Goal: Task Accomplishment & Management: Manage account settings

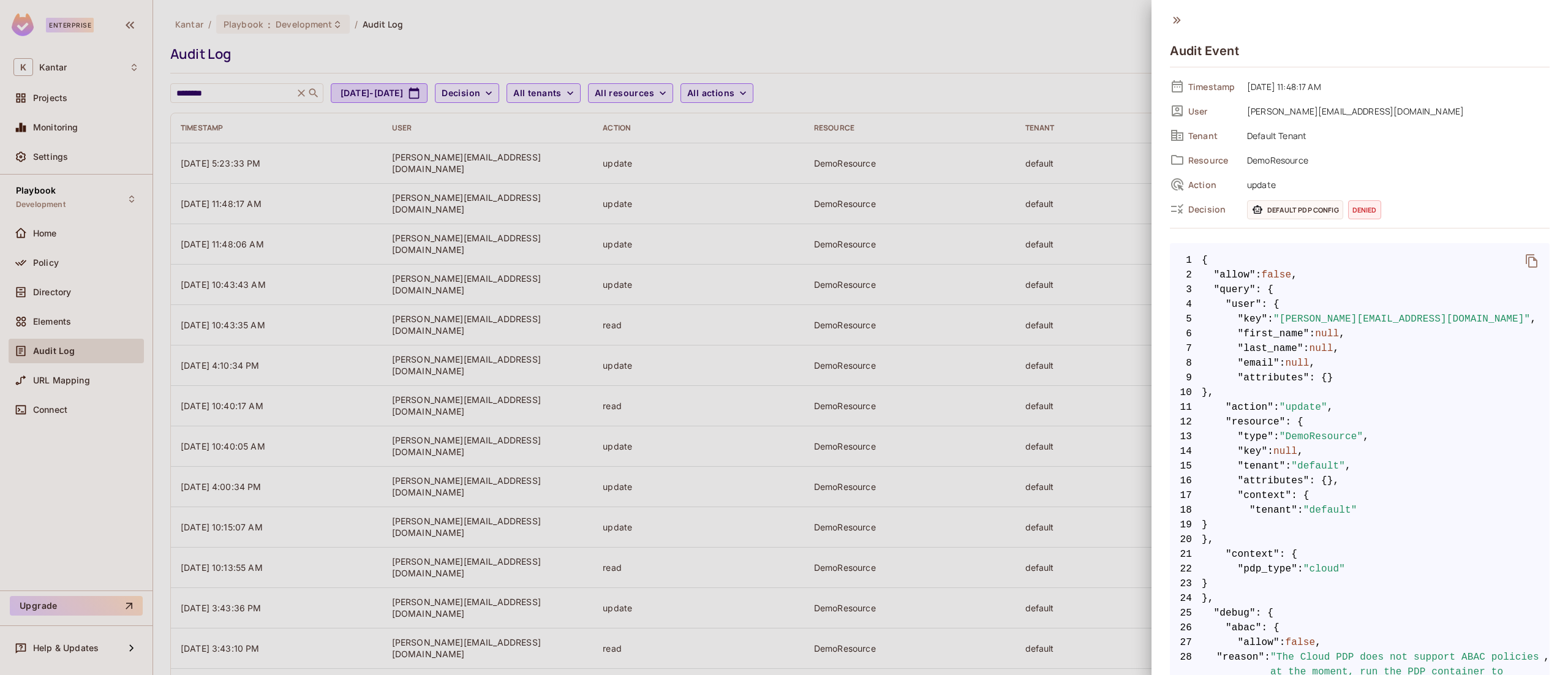
scroll to position [0, 93]
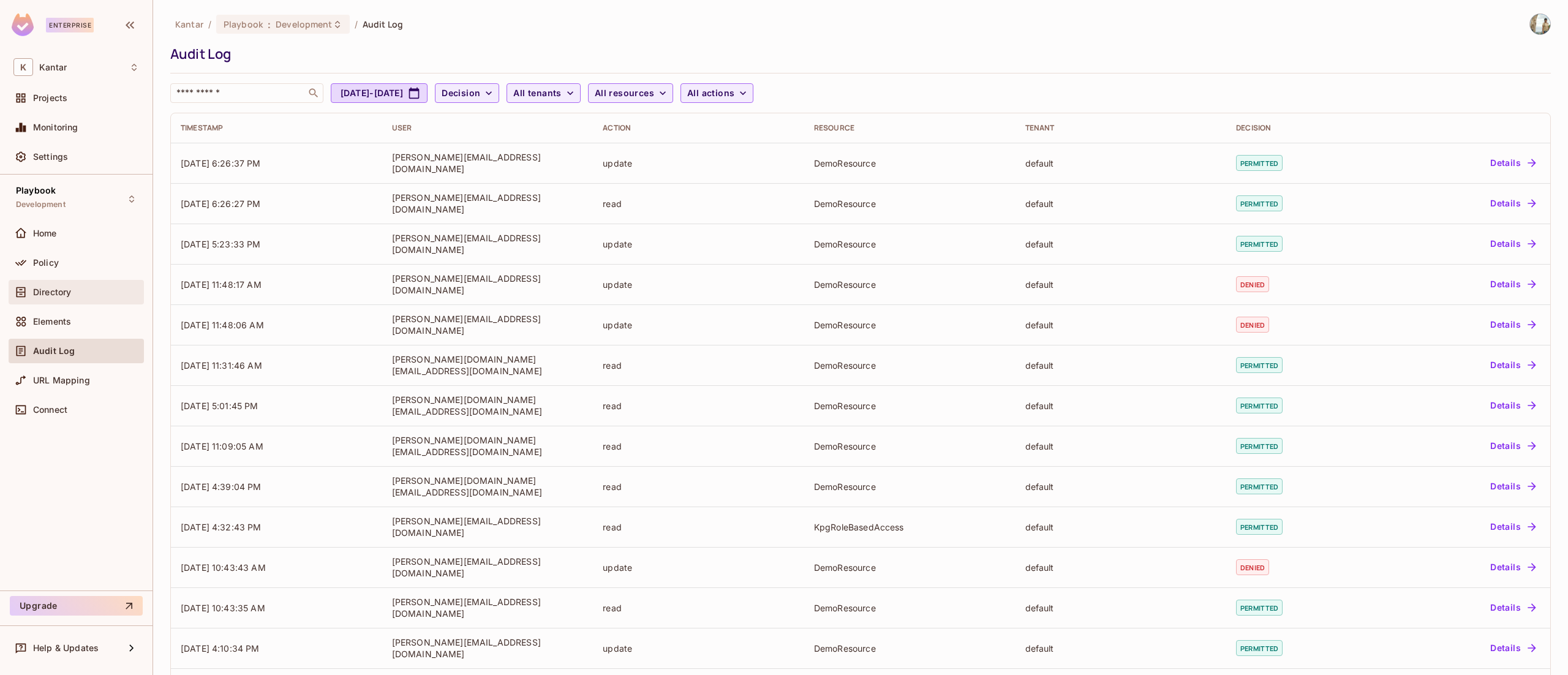
click at [53, 287] on span "Directory" at bounding box center [52, 292] width 38 height 9
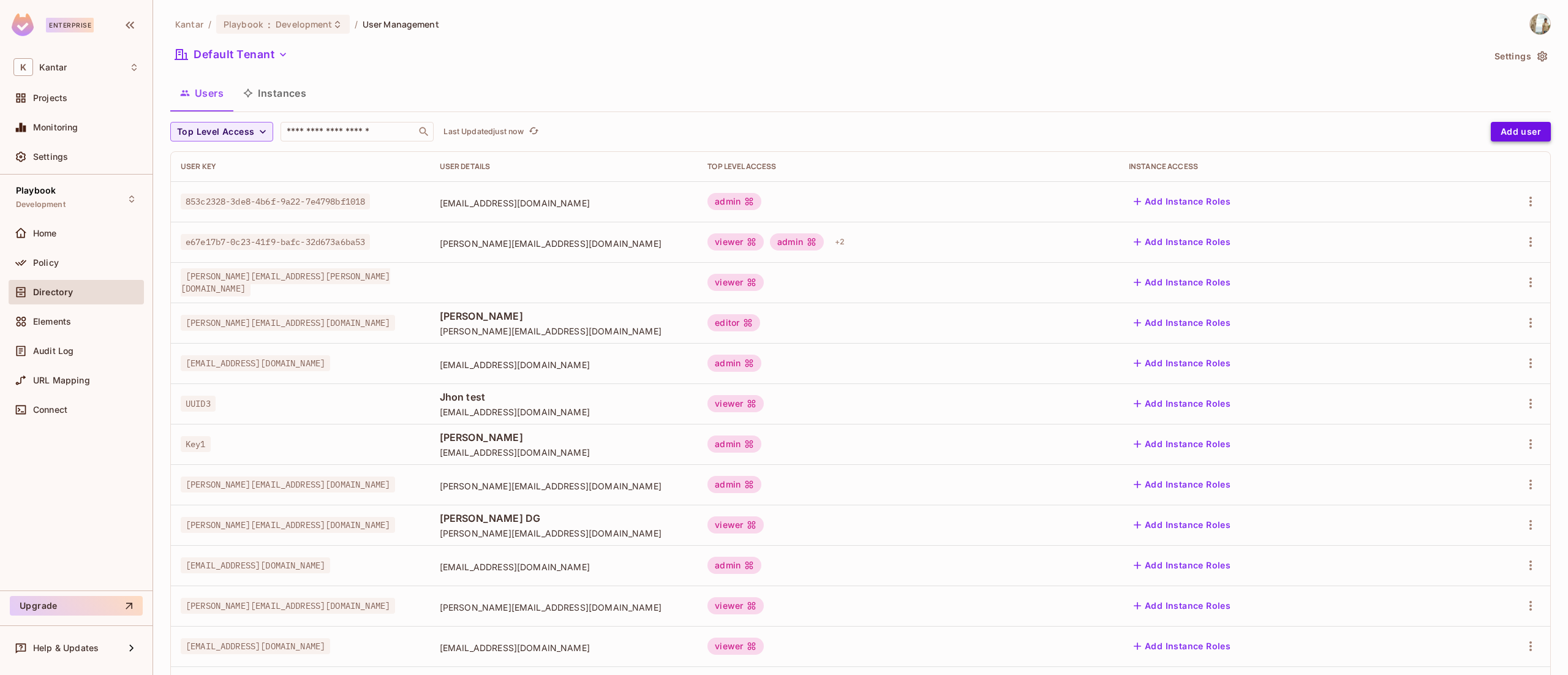
click at [1506, 127] on button "Add user" at bounding box center [1521, 132] width 60 height 20
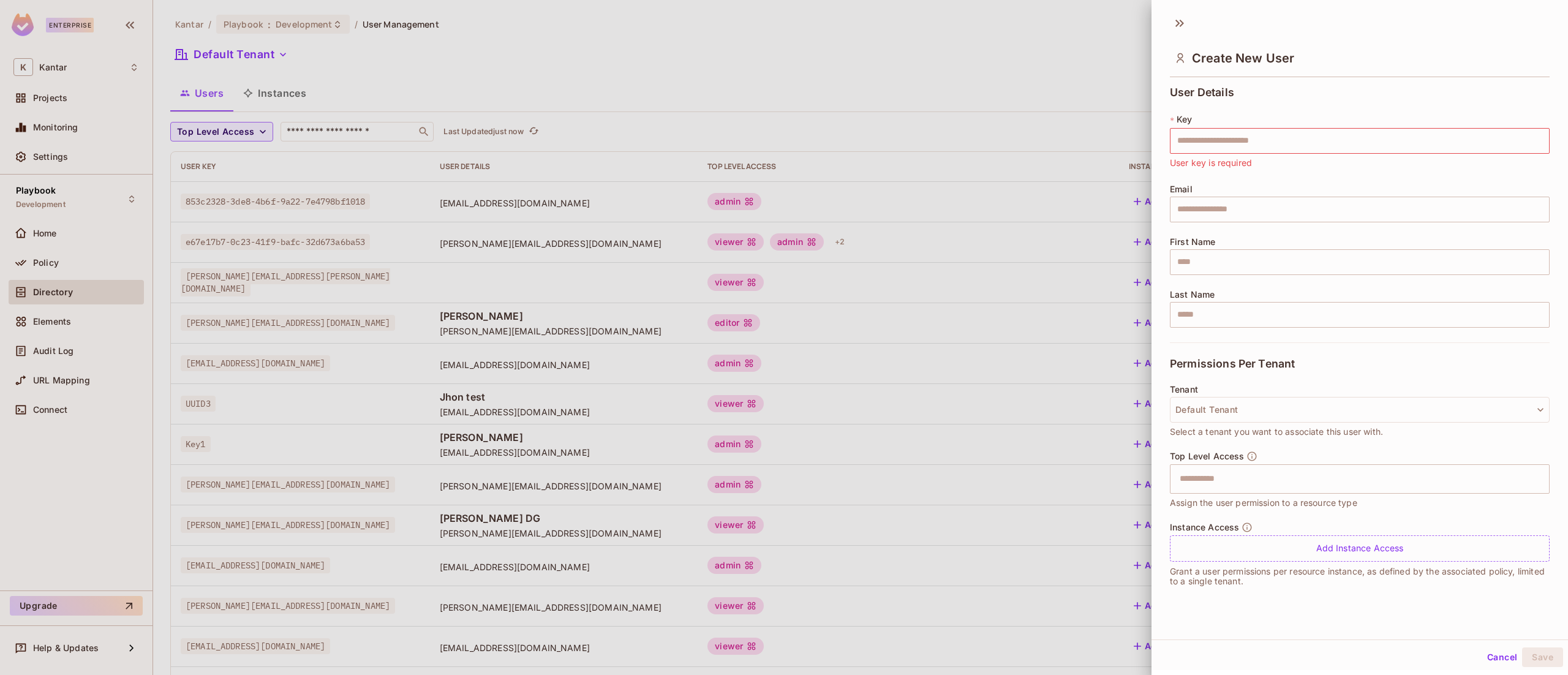
drag, startPoint x: 1476, startPoint y: 668, endPoint x: 1477, endPoint y: 655, distance: 13.0
click at [1477, 655] on div "Cancel Save" at bounding box center [1359, 657] width 417 height 29
click at [1482, 655] on button "Cancel" at bounding box center [1502, 657] width 40 height 20
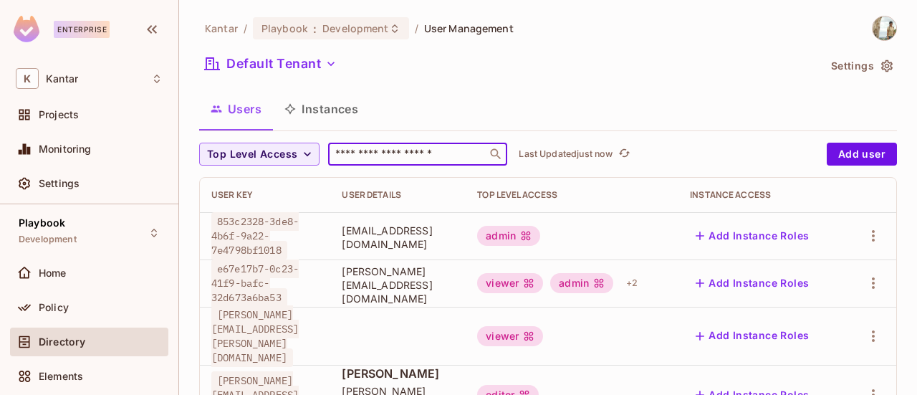
click at [398, 147] on input "text" at bounding box center [407, 154] width 150 height 14
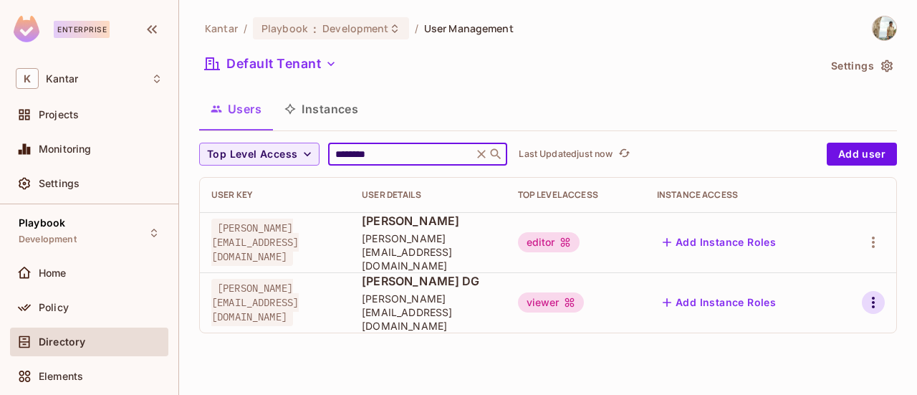
type input "********"
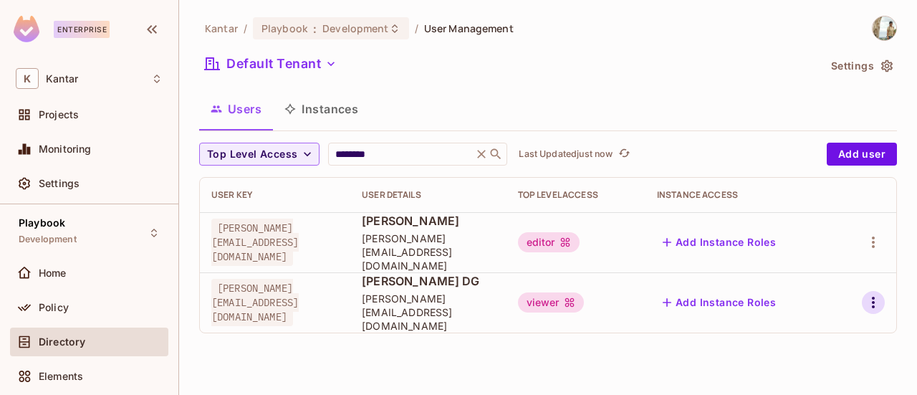
click at [872, 294] on icon "button" at bounding box center [872, 302] width 17 height 17
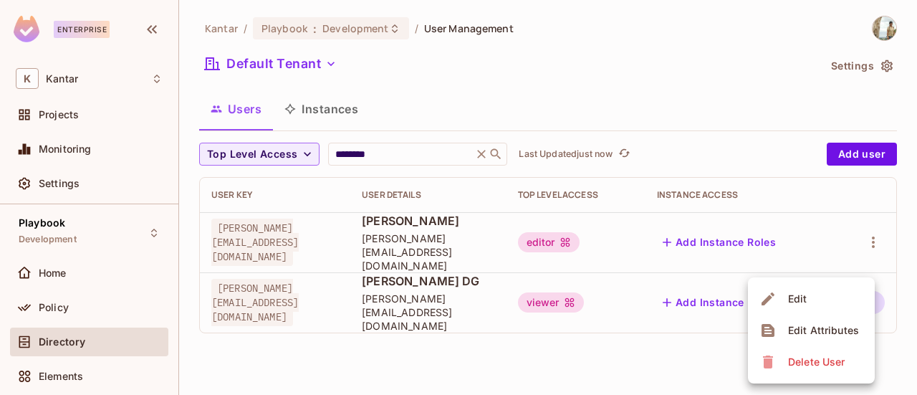
click at [821, 326] on div "Edit Attributes" at bounding box center [823, 330] width 71 height 14
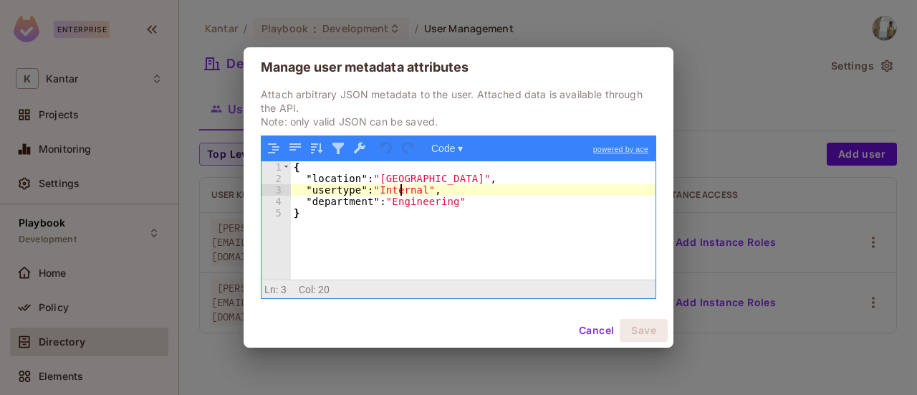
click at [401, 192] on div "{ "location" : "Bengaluru" , "usertype" : "Internal" , "department" : "Engineer…" at bounding box center [473, 231] width 365 height 141
click at [387, 193] on div "{ "location" : "Bengaluru" , "usertype" : "Enternal" , "department" : "Engineer…" at bounding box center [473, 231] width 365 height 141
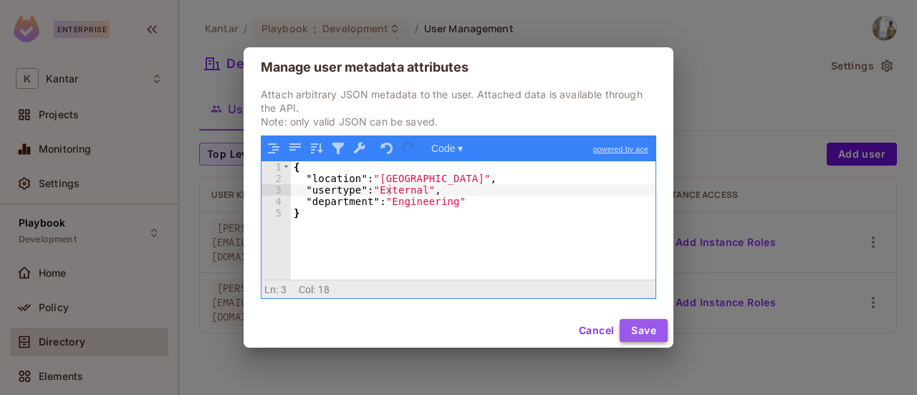
click at [645, 333] on button "Save" at bounding box center [644, 330] width 48 height 23
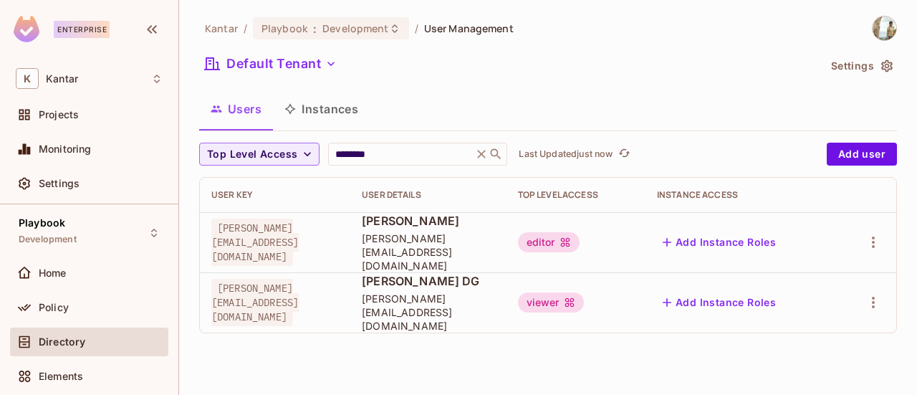
scroll to position [167, 0]
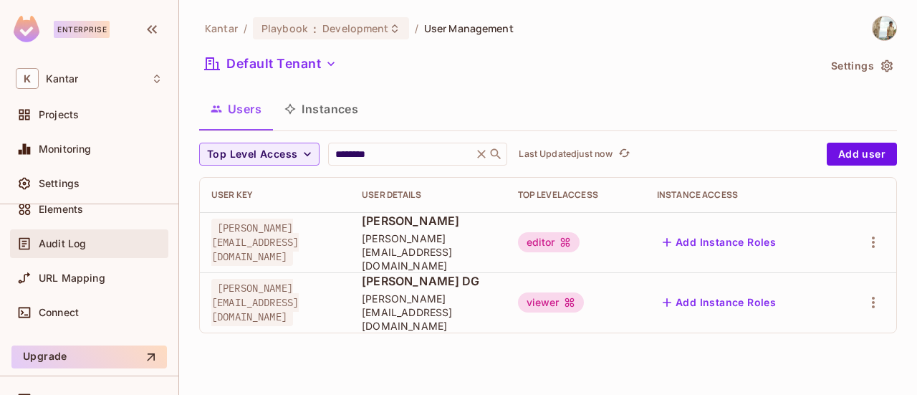
click at [78, 251] on div "Audit Log" at bounding box center [89, 243] width 158 height 29
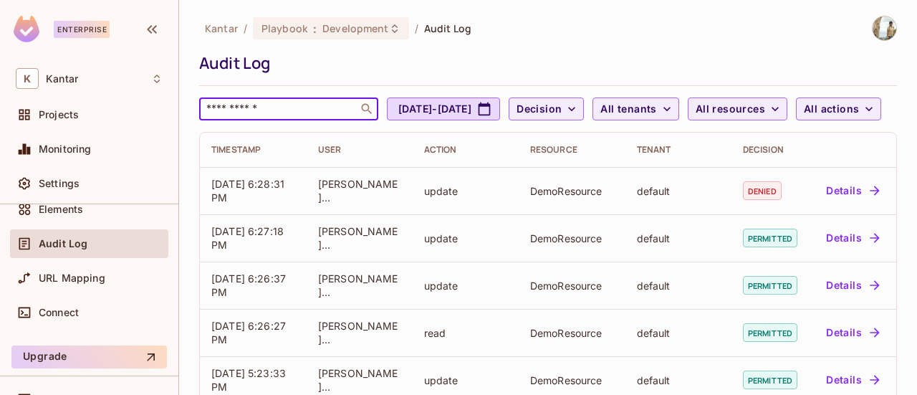
click at [305, 114] on input "text" at bounding box center [278, 109] width 150 height 14
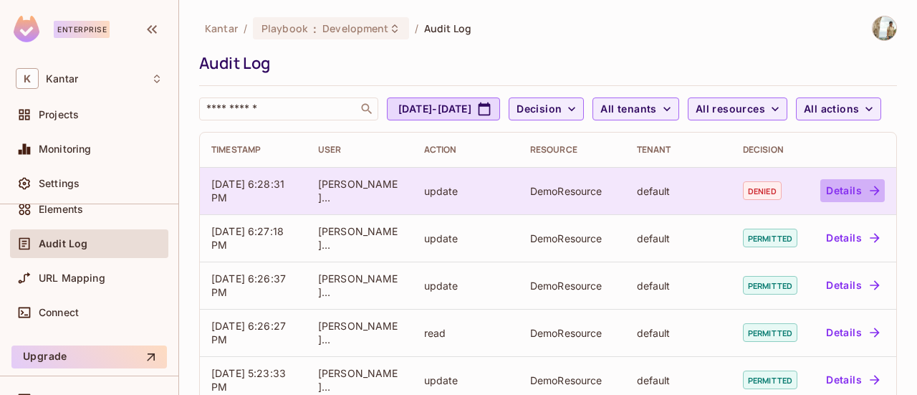
click at [867, 198] on icon "button" at bounding box center [874, 190] width 14 height 14
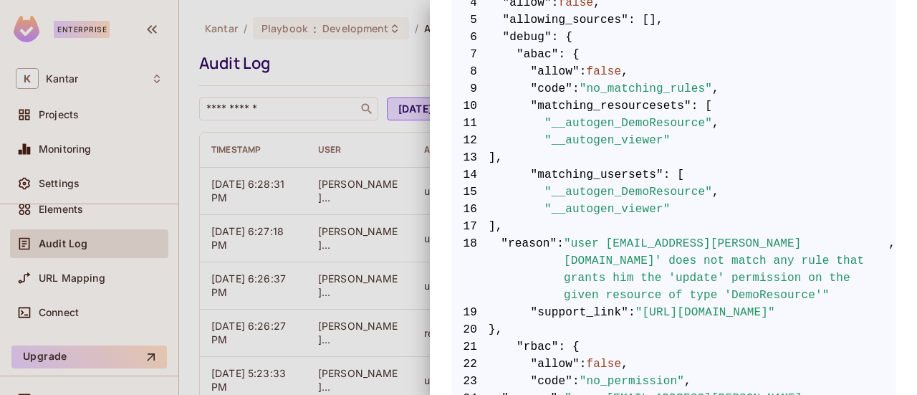
scroll to position [355, 0]
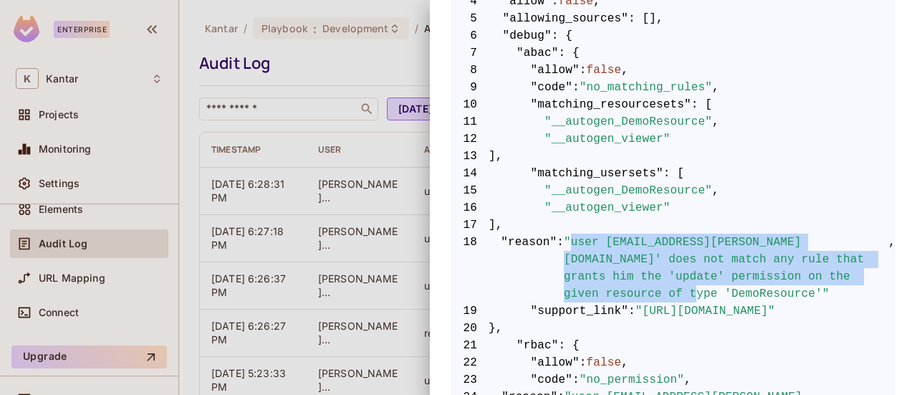
drag, startPoint x: 567, startPoint y: 243, endPoint x: 823, endPoint y: 277, distance: 258.0
click at [823, 277] on span ""user 'Spoorthy.DG@kantar.com' does not match any rule that grants him the 'upd…" at bounding box center [726, 267] width 324 height 69
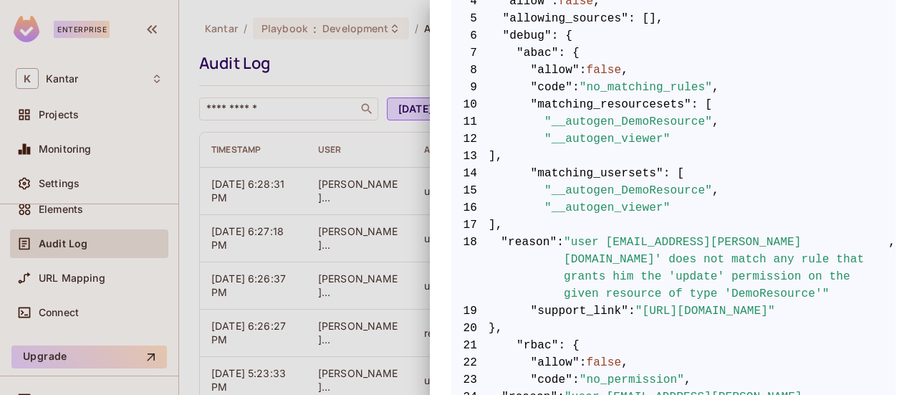
drag, startPoint x: 172, startPoint y: 302, endPoint x: 173, endPoint y: 244, distance: 57.3
click at [173, 244] on div at bounding box center [458, 197] width 917 height 395
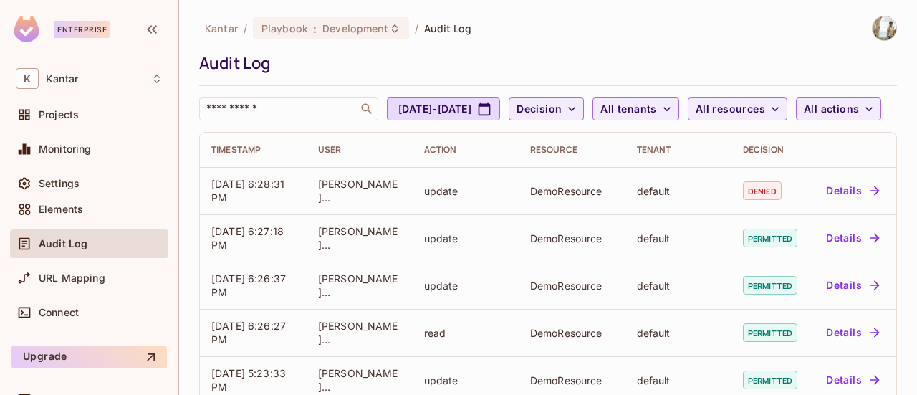
scroll to position [0, 0]
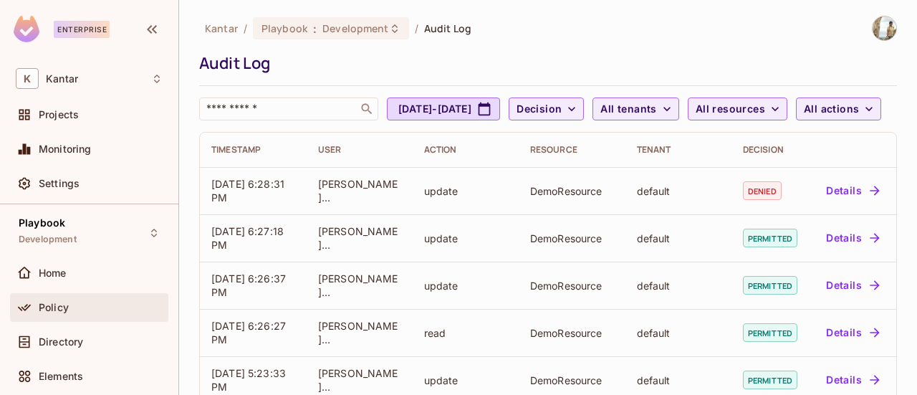
click at [112, 312] on div "Policy" at bounding box center [101, 307] width 124 height 11
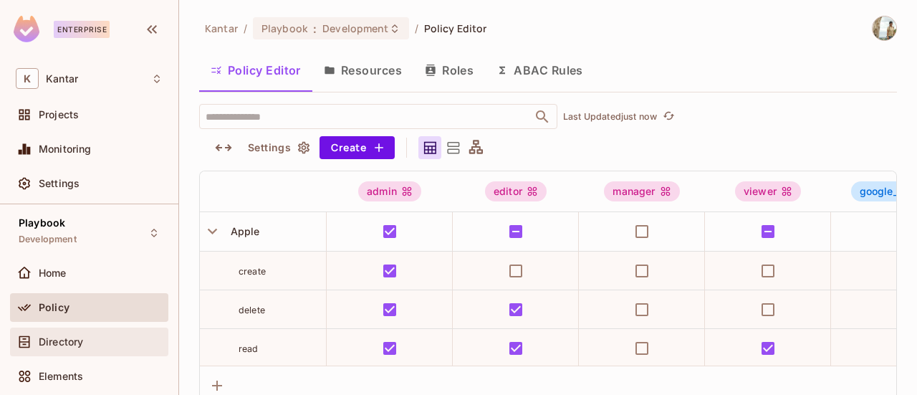
click at [67, 346] on span "Directory" at bounding box center [61, 341] width 44 height 11
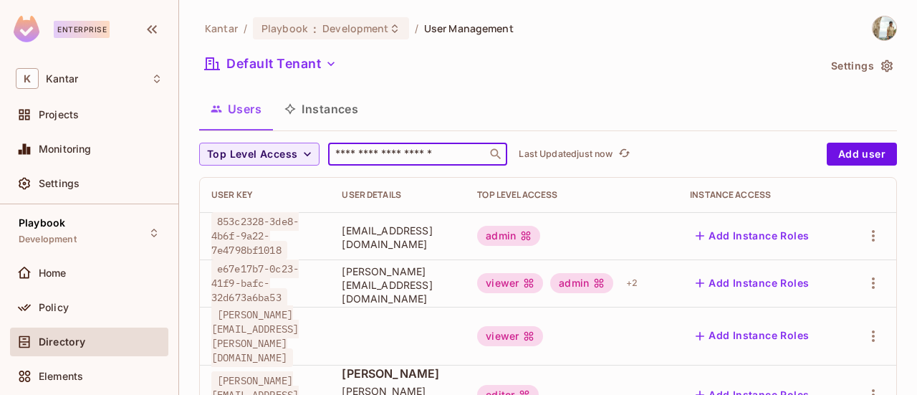
click at [370, 155] on input "text" at bounding box center [407, 154] width 150 height 14
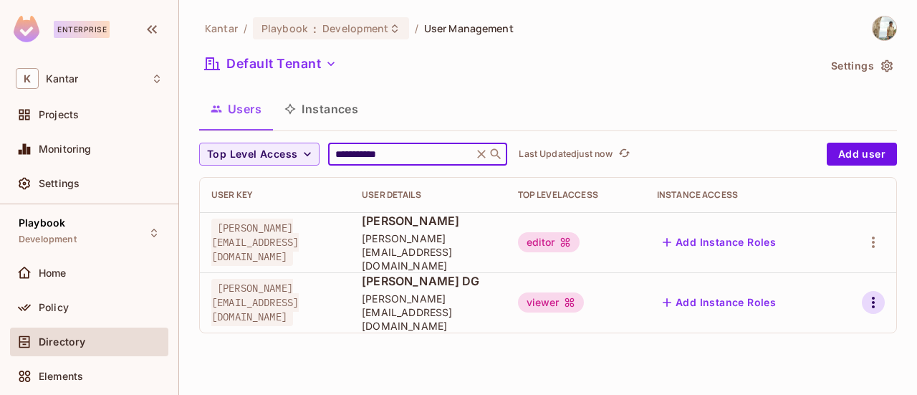
type input "**********"
click at [871, 294] on icon "button" at bounding box center [872, 302] width 17 height 17
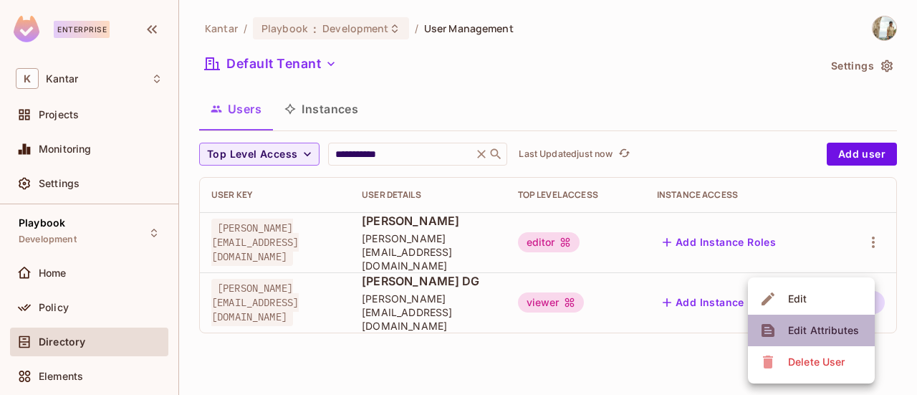
click at [842, 324] on div "Edit Attributes" at bounding box center [823, 330] width 71 height 14
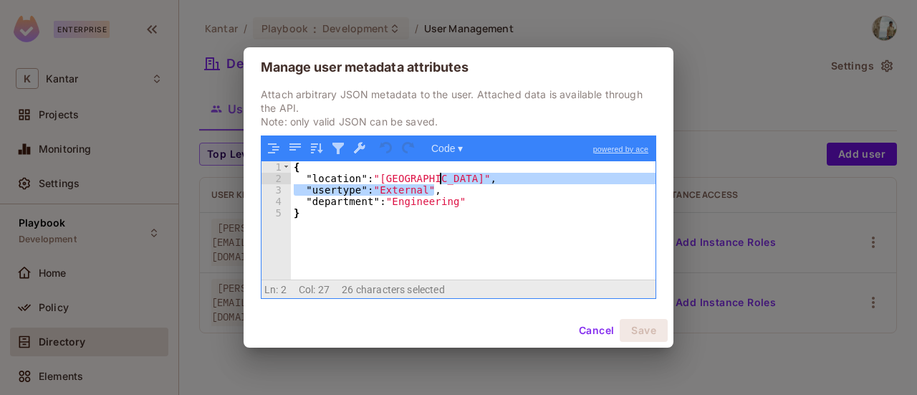
drag, startPoint x: 451, startPoint y: 188, endPoint x: 451, endPoint y: 178, distance: 10.0
click at [451, 178] on div "{ "location" : "Bengaluru" , "usertype" : "External" , "department" : "Engineer…" at bounding box center [473, 231] width 365 height 141
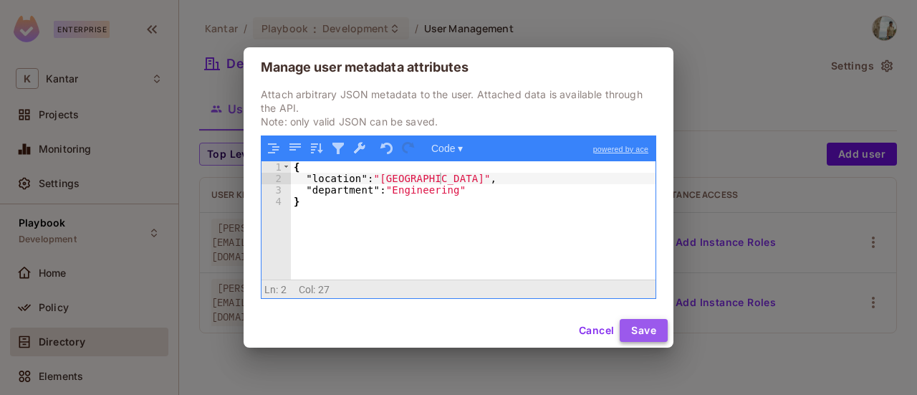
click at [638, 329] on button "Save" at bounding box center [644, 330] width 48 height 23
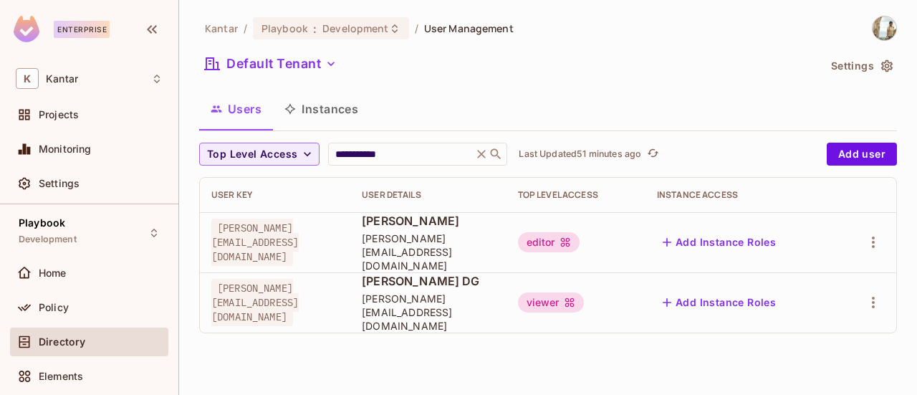
scroll to position [167, 0]
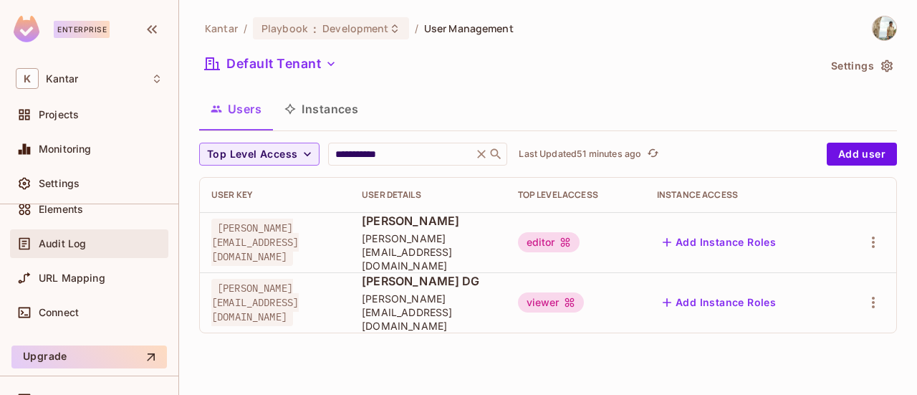
click at [63, 235] on div "Audit Log" at bounding box center [89, 243] width 147 height 17
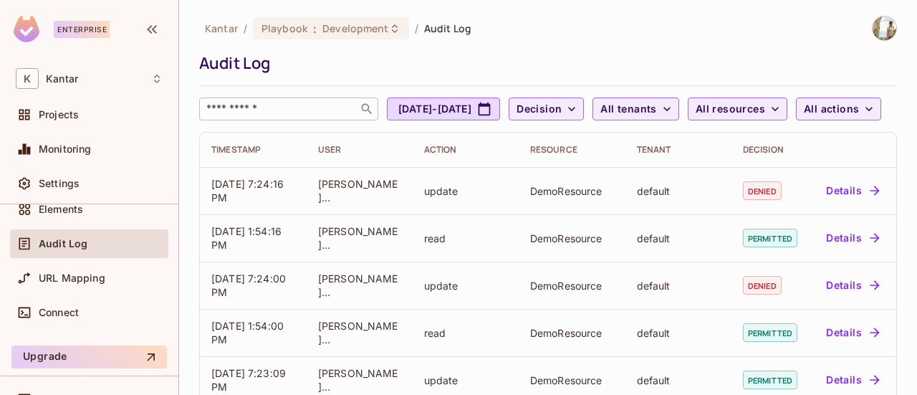
click at [320, 100] on div "​" at bounding box center [288, 108] width 179 height 23
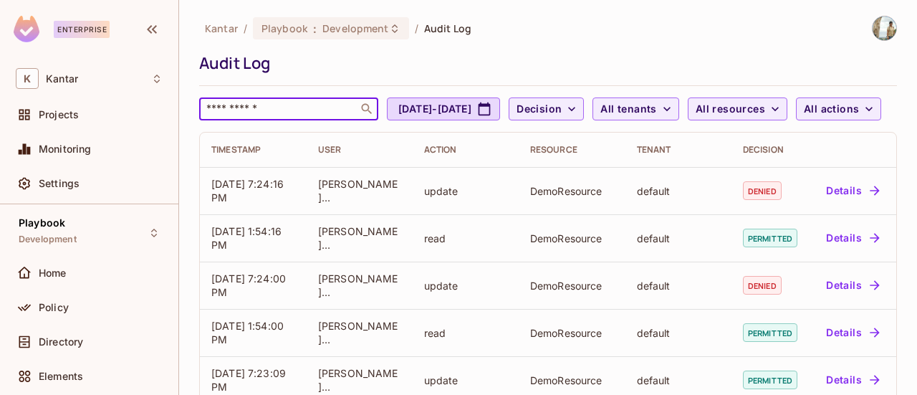
click at [260, 110] on input "text" at bounding box center [278, 109] width 150 height 14
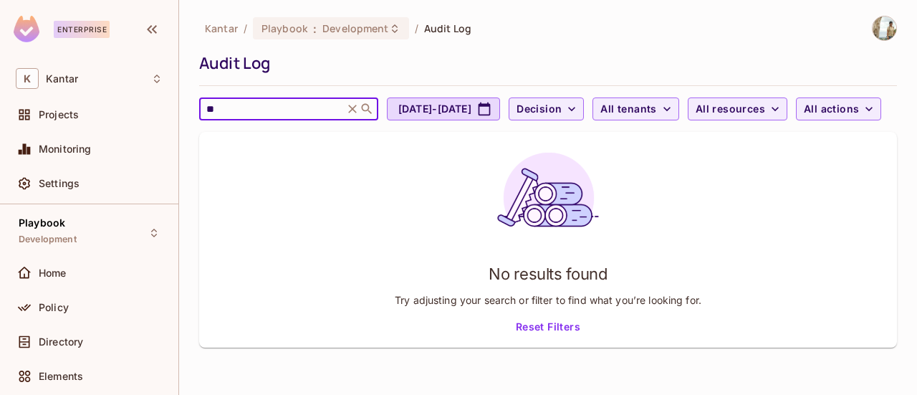
type input "*"
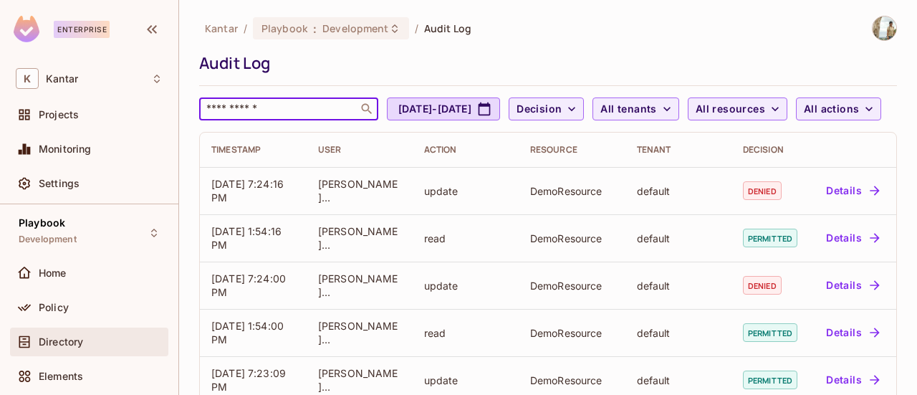
click at [70, 337] on span "Directory" at bounding box center [61, 341] width 44 height 11
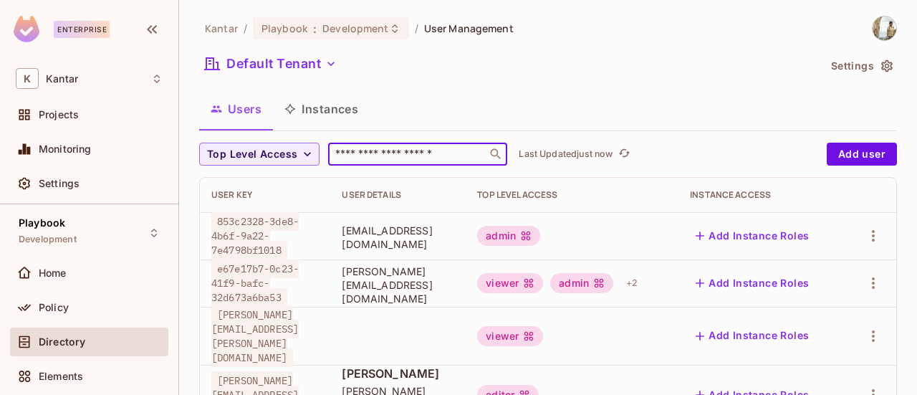
click at [392, 152] on input "text" at bounding box center [407, 154] width 150 height 14
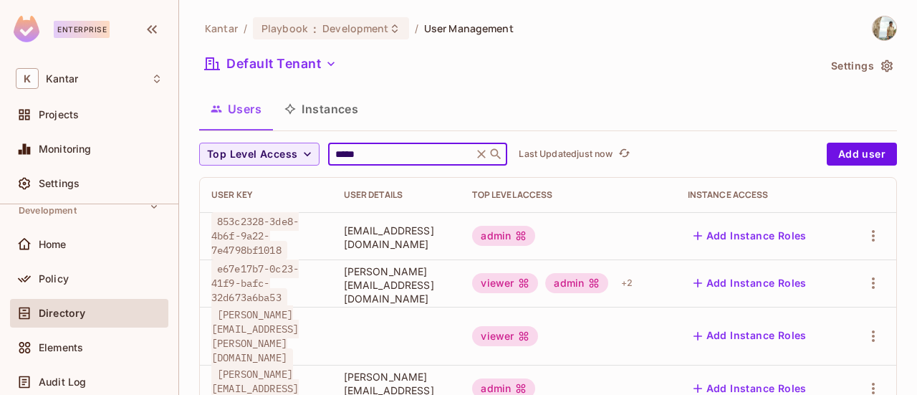
scroll to position [57, 0]
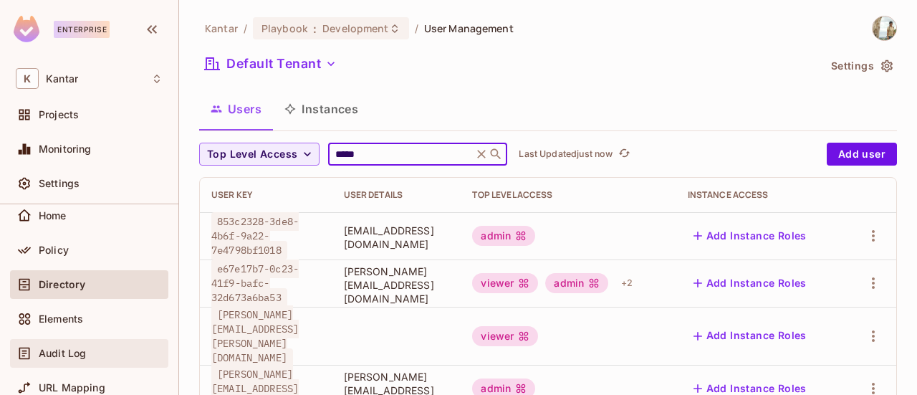
type input "*****"
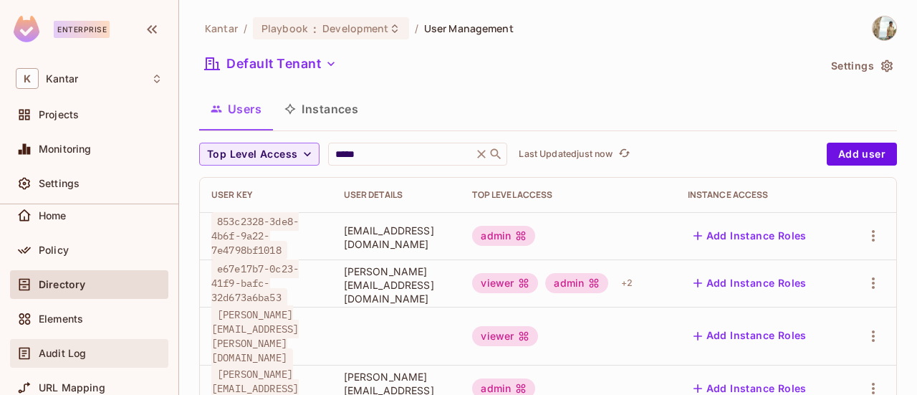
click at [78, 359] on div "Audit Log" at bounding box center [89, 352] width 147 height 17
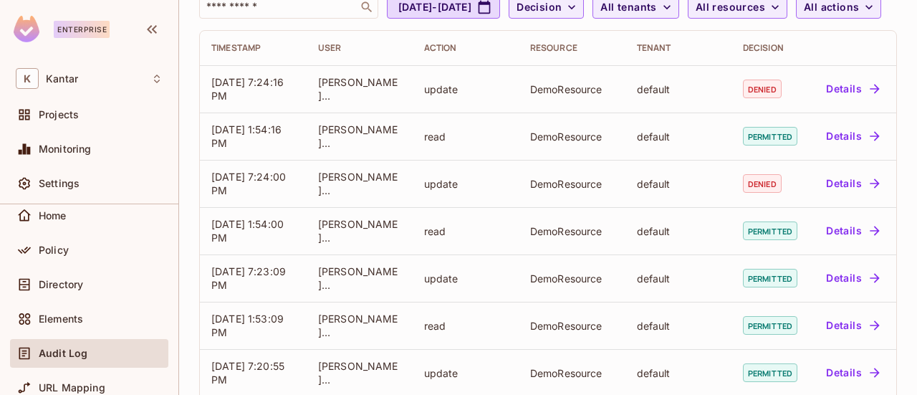
scroll to position [47, 0]
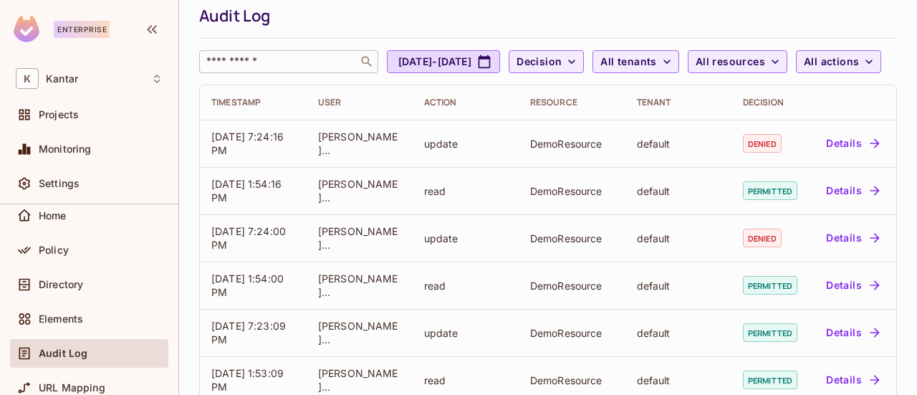
click at [284, 57] on input "text" at bounding box center [278, 61] width 150 height 14
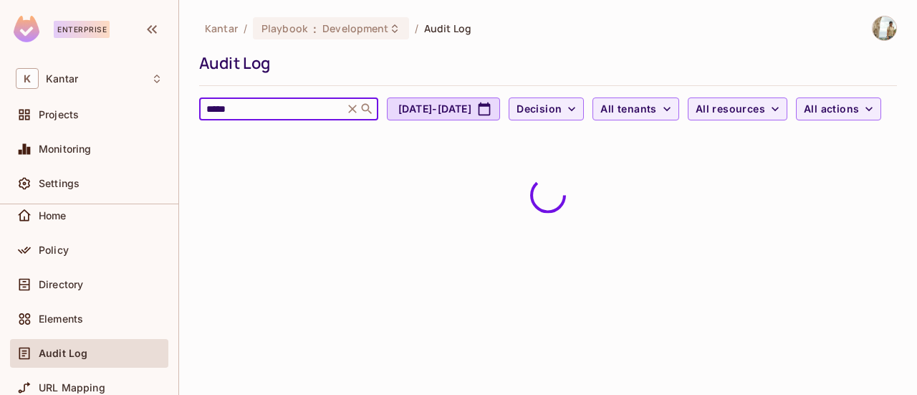
scroll to position [0, 0]
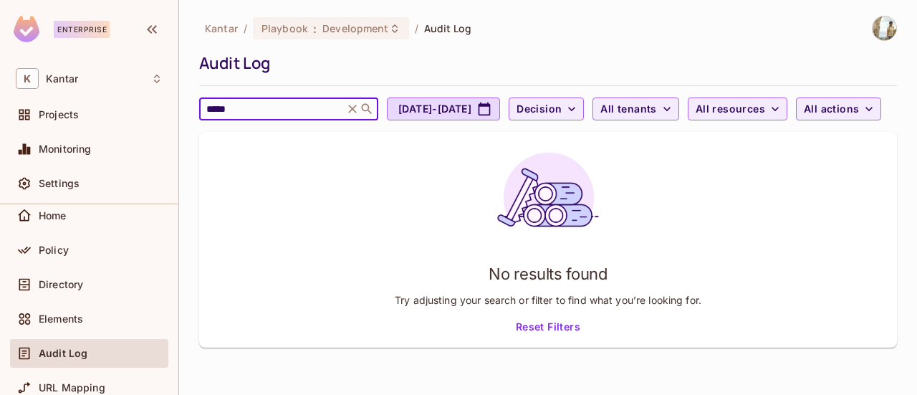
type input "*****"
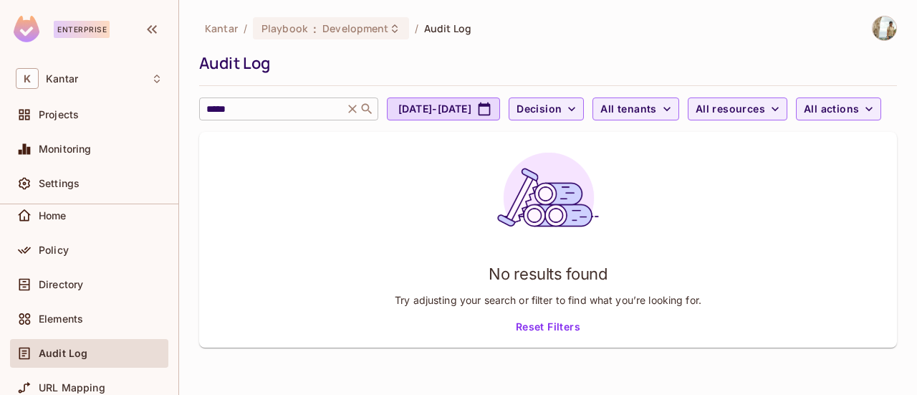
click at [352, 111] on icon at bounding box center [352, 109] width 14 height 14
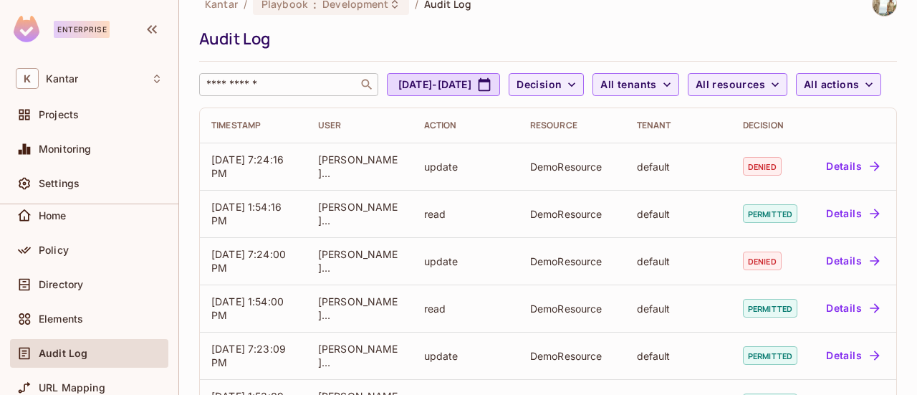
scroll to position [22, 0]
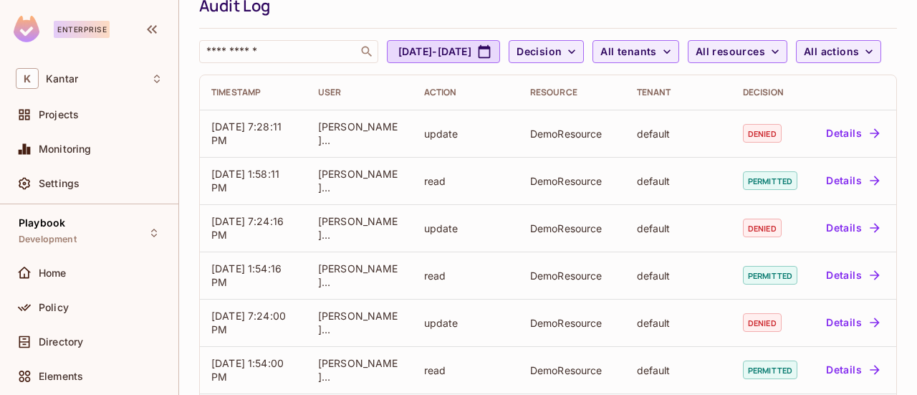
scroll to position [86, 0]
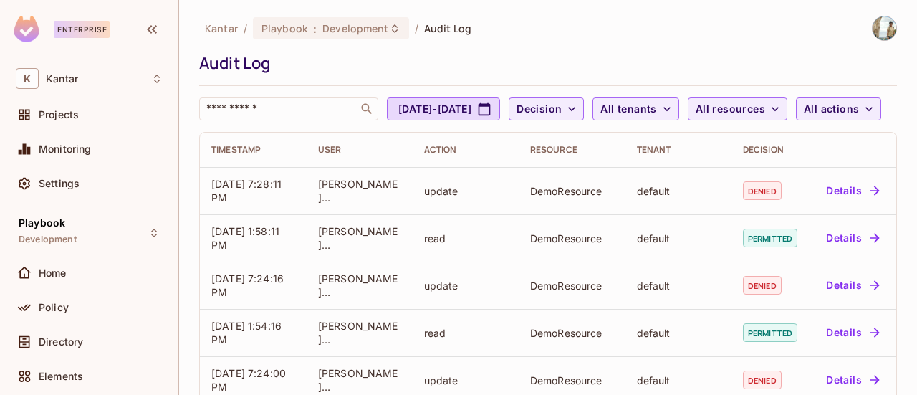
click at [312, 120] on div "​ Aug 10, 2025 - Sep 10, 2025 Decision All tenants All resources All actions" at bounding box center [544, 108] width 690 height 23
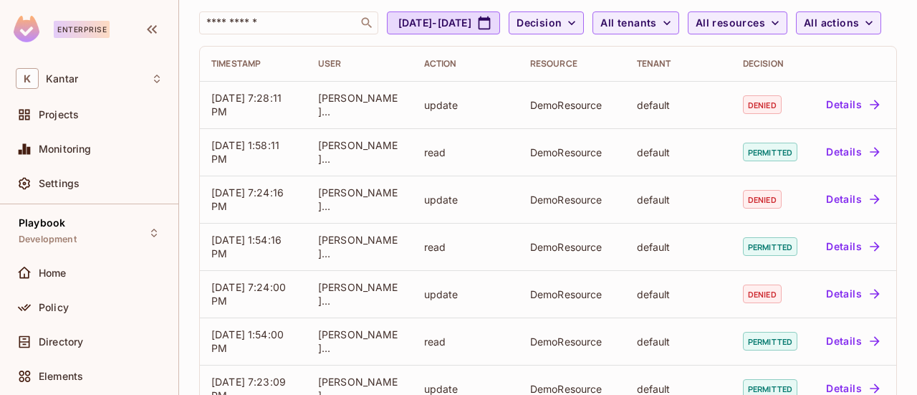
scroll to position [115, 0]
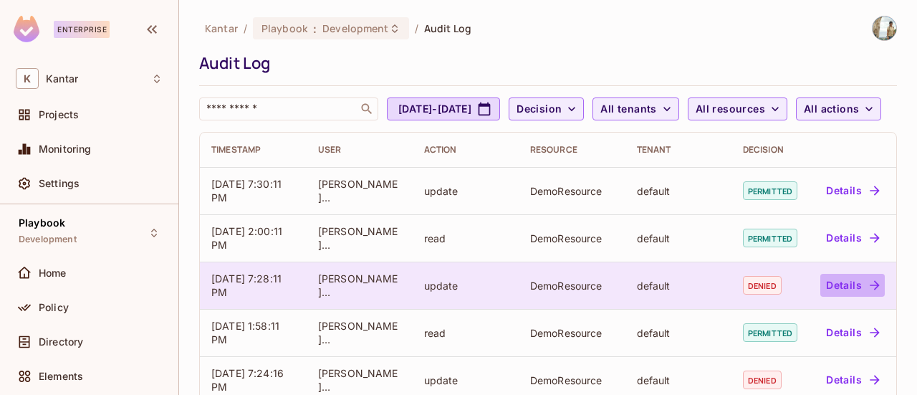
click at [869, 289] on icon "button" at bounding box center [873, 284] width 9 height 9
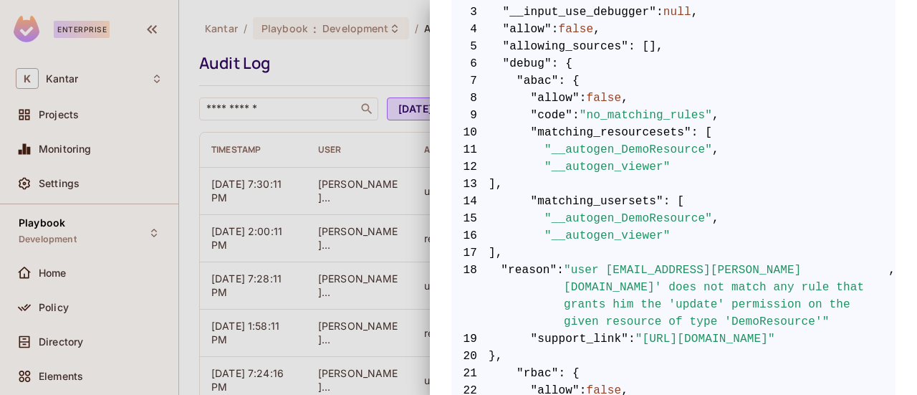
scroll to position [344, 0]
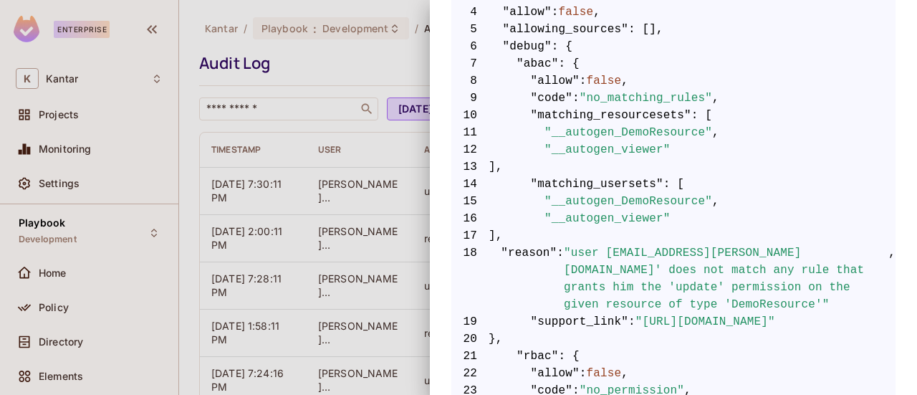
click at [749, 271] on span ""user 'Spoorthy.DG@kantar.com' does not match any rule that grants him the 'upd…" at bounding box center [726, 278] width 324 height 69
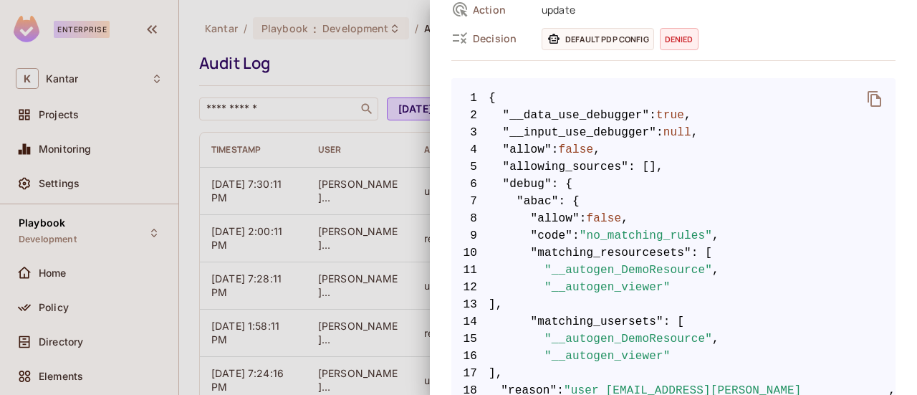
scroll to position [160, 0]
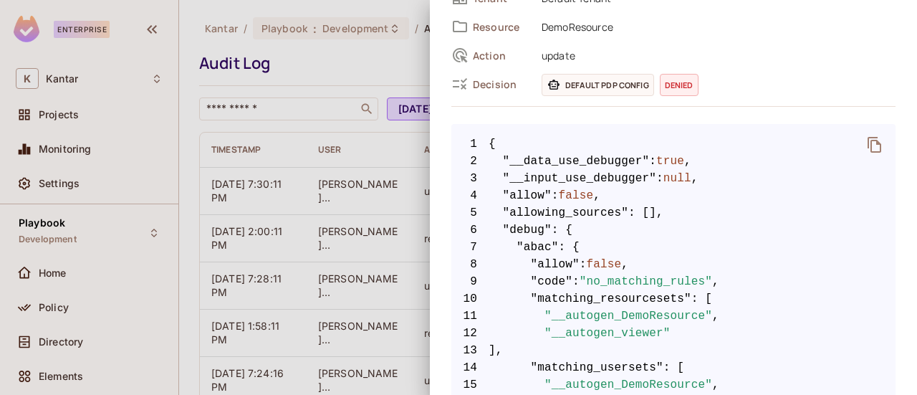
click at [354, 68] on div at bounding box center [458, 197] width 917 height 395
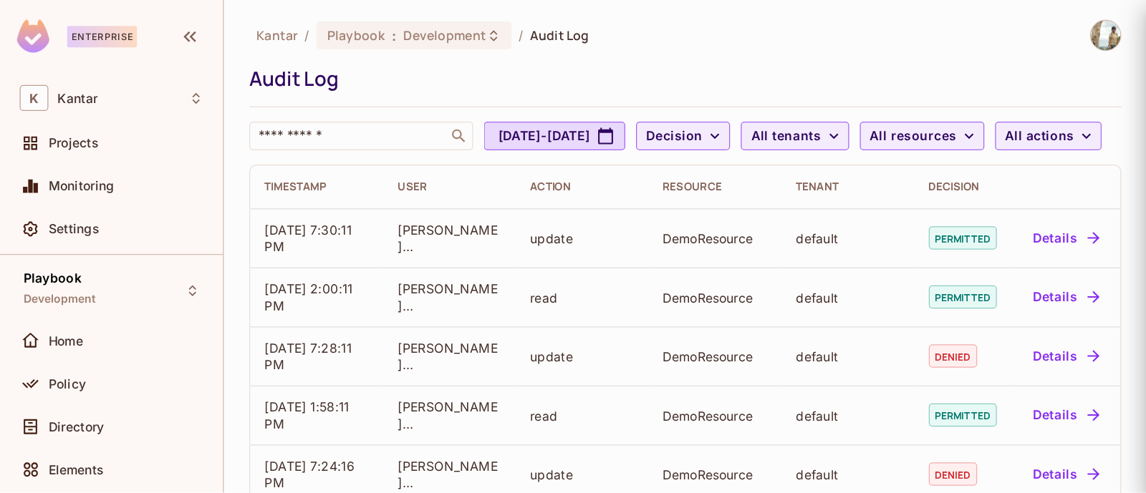
scroll to position [0, 0]
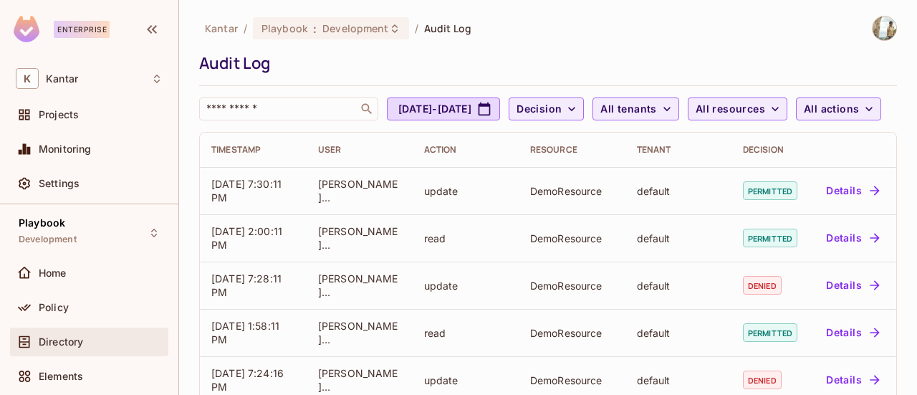
click at [48, 330] on div "Directory" at bounding box center [89, 341] width 158 height 29
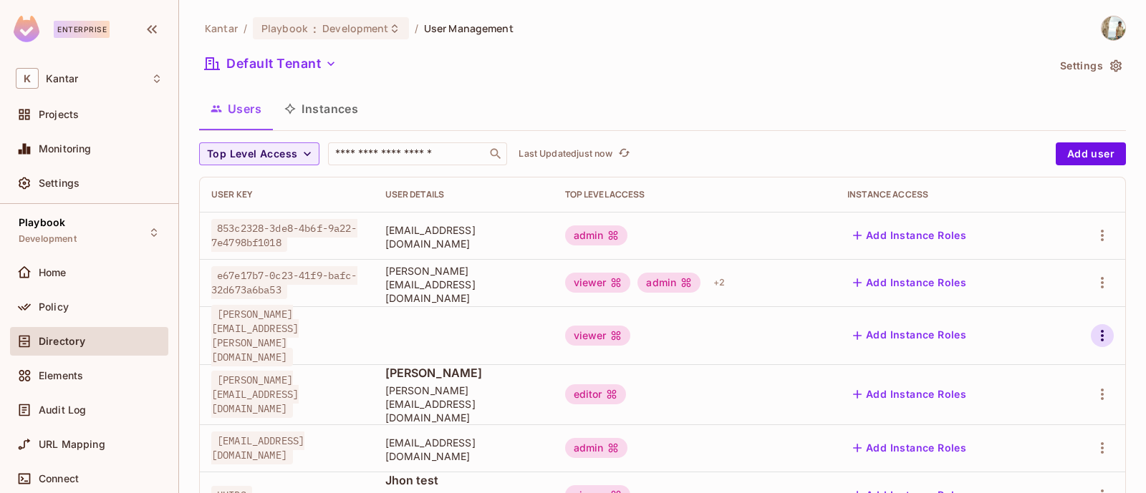
click at [916, 328] on icon "button" at bounding box center [1102, 335] width 17 height 17
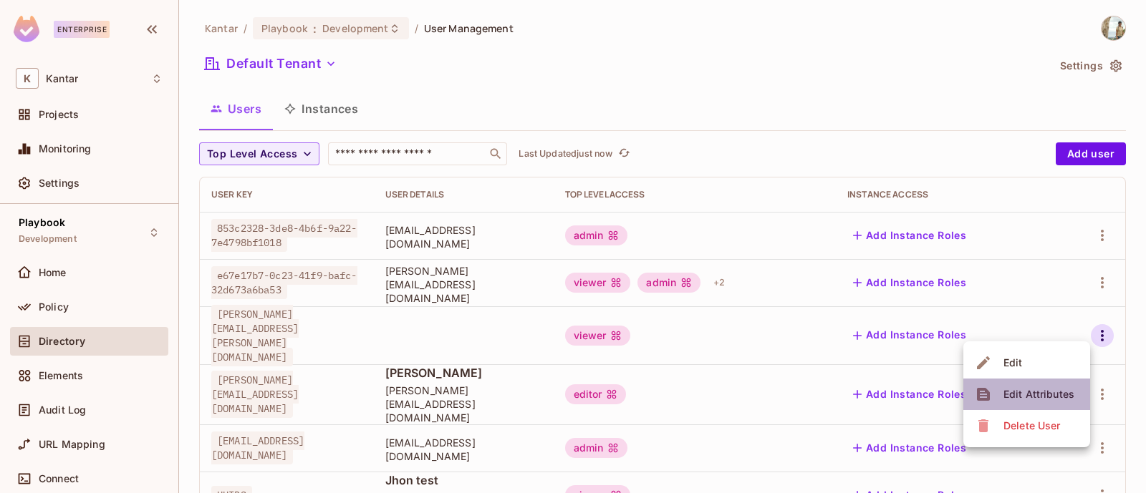
click at [916, 391] on div "Edit Attributes" at bounding box center [1038, 394] width 71 height 14
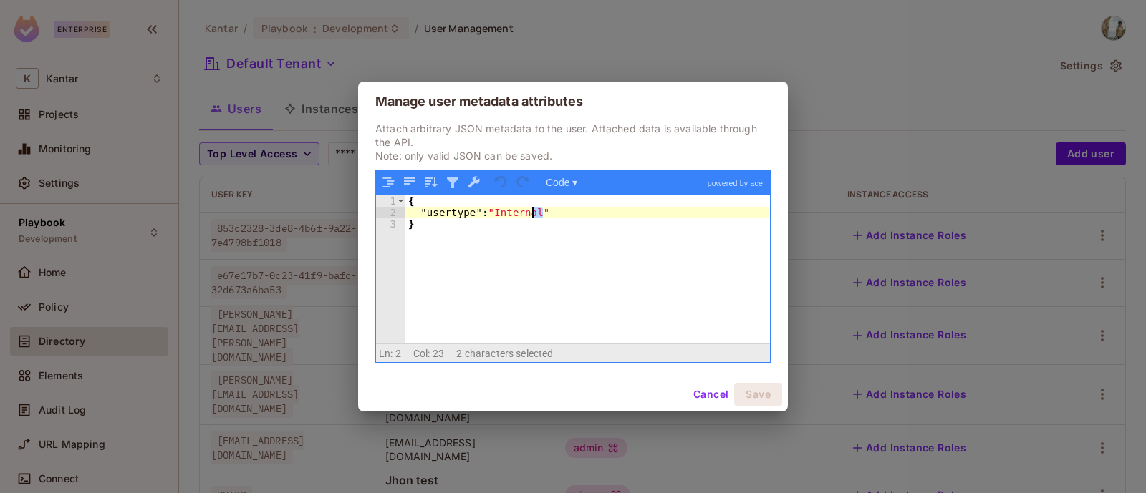
drag, startPoint x: 547, startPoint y: 211, endPoint x: 531, endPoint y: 212, distance: 16.5
click at [531, 212] on div "{ "usertype" : "Internal" }" at bounding box center [587, 281] width 365 height 171
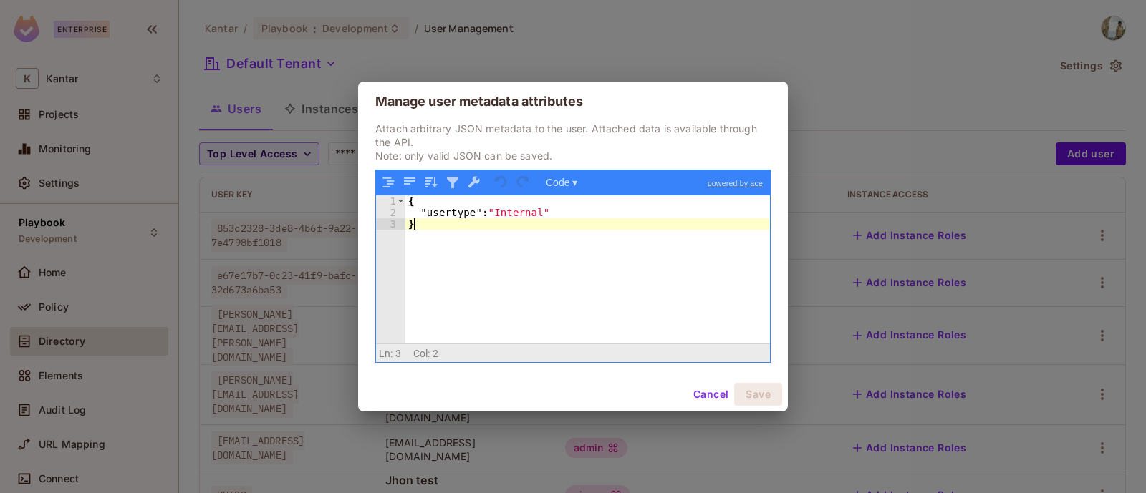
click at [509, 246] on div "{ "usertype" : "Internal" }" at bounding box center [587, 281] width 365 height 171
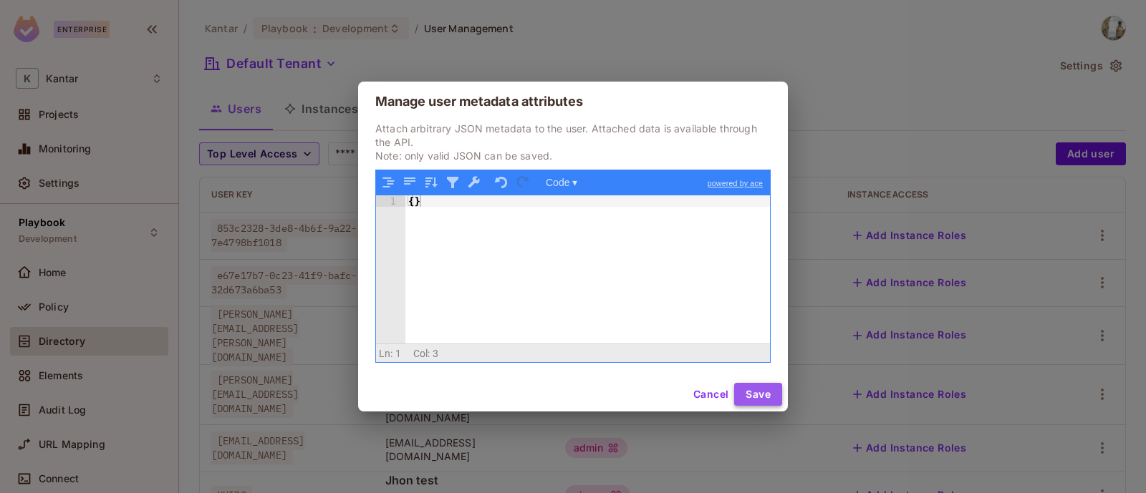
click at [746, 394] on button "Save" at bounding box center [758, 394] width 48 height 23
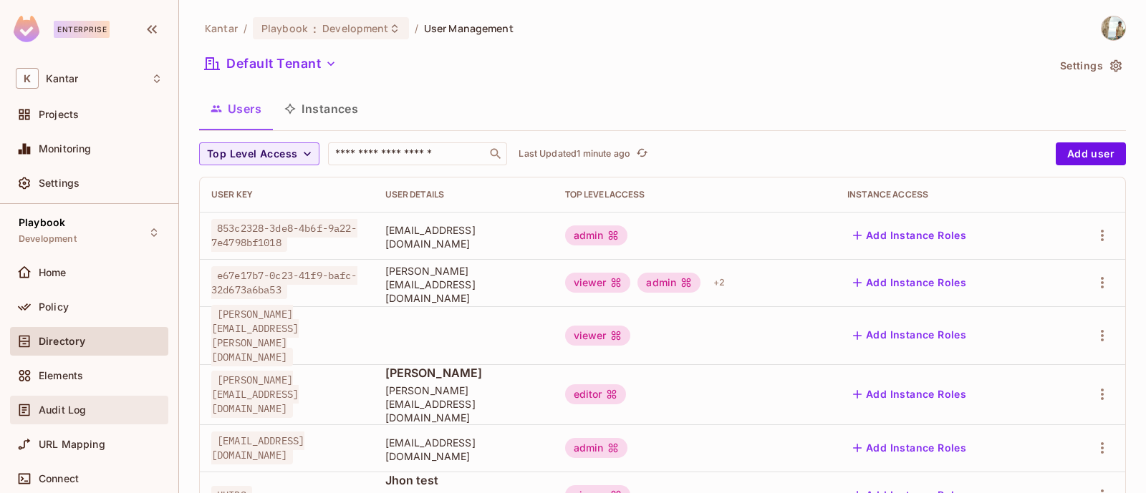
click at [95, 394] on div "Audit Log" at bounding box center [101, 410] width 124 height 11
